Goal: Navigation & Orientation: Find specific page/section

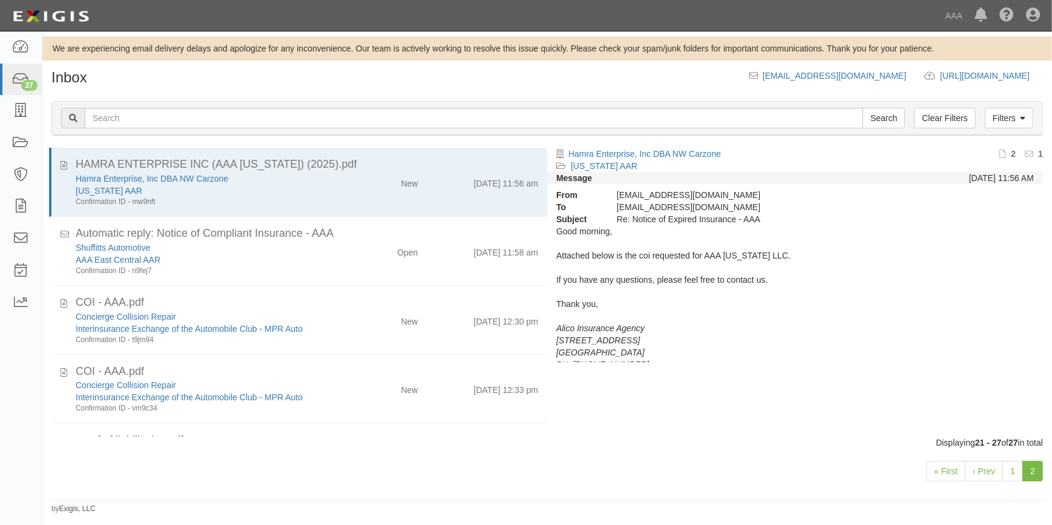
scroll to position [198, 0]
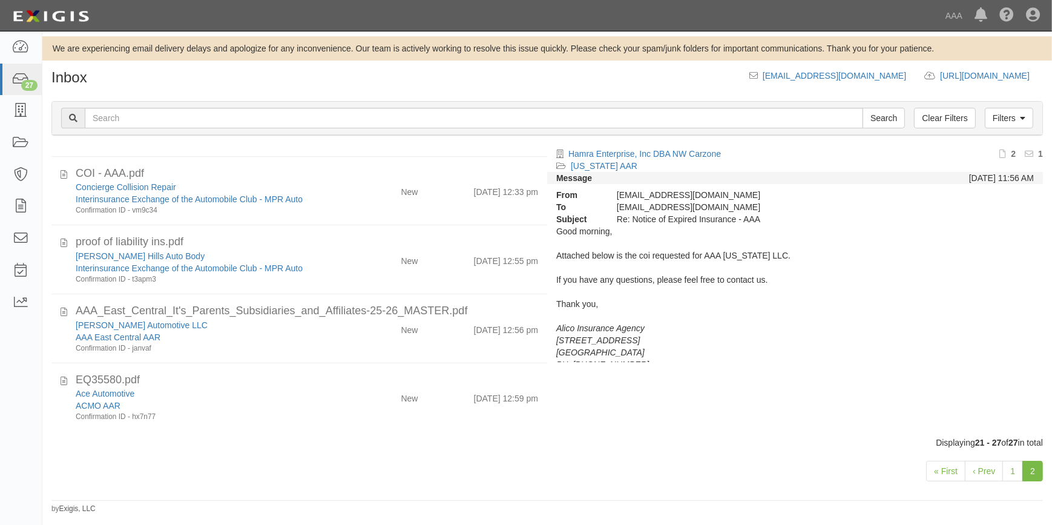
click at [1032, 468] on link "2" at bounding box center [1032, 470] width 21 height 21
click at [30, 84] on div "27" at bounding box center [29, 85] width 16 height 11
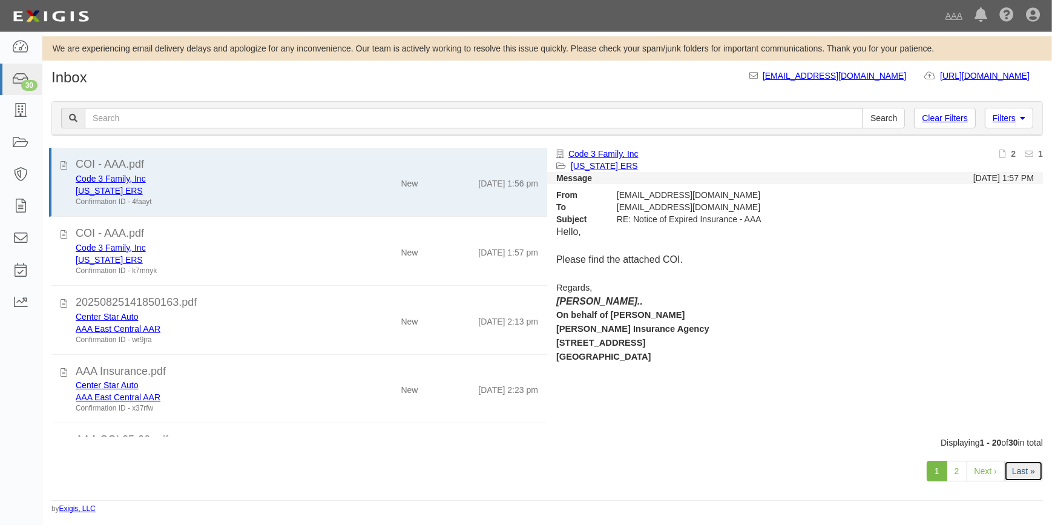
click at [1030, 463] on link "Last »" at bounding box center [1023, 470] width 39 height 21
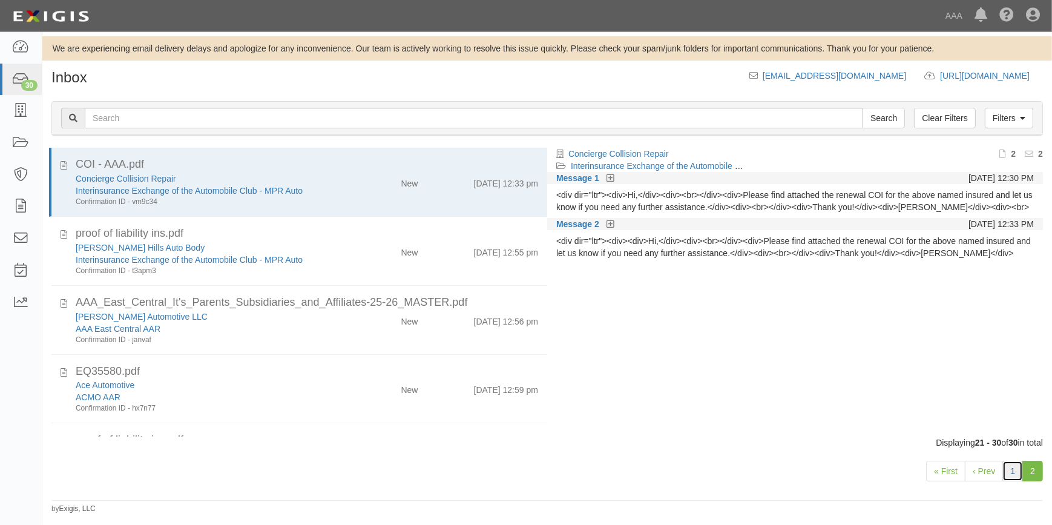
click at [1012, 472] on link "1" at bounding box center [1012, 470] width 21 height 21
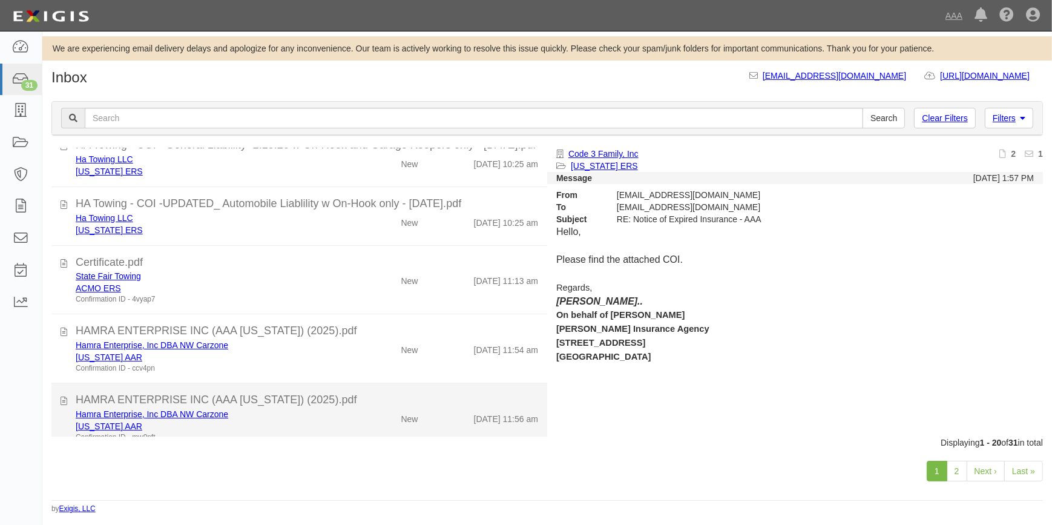
scroll to position [1034, 0]
